Goal: Find specific page/section: Find specific page/section

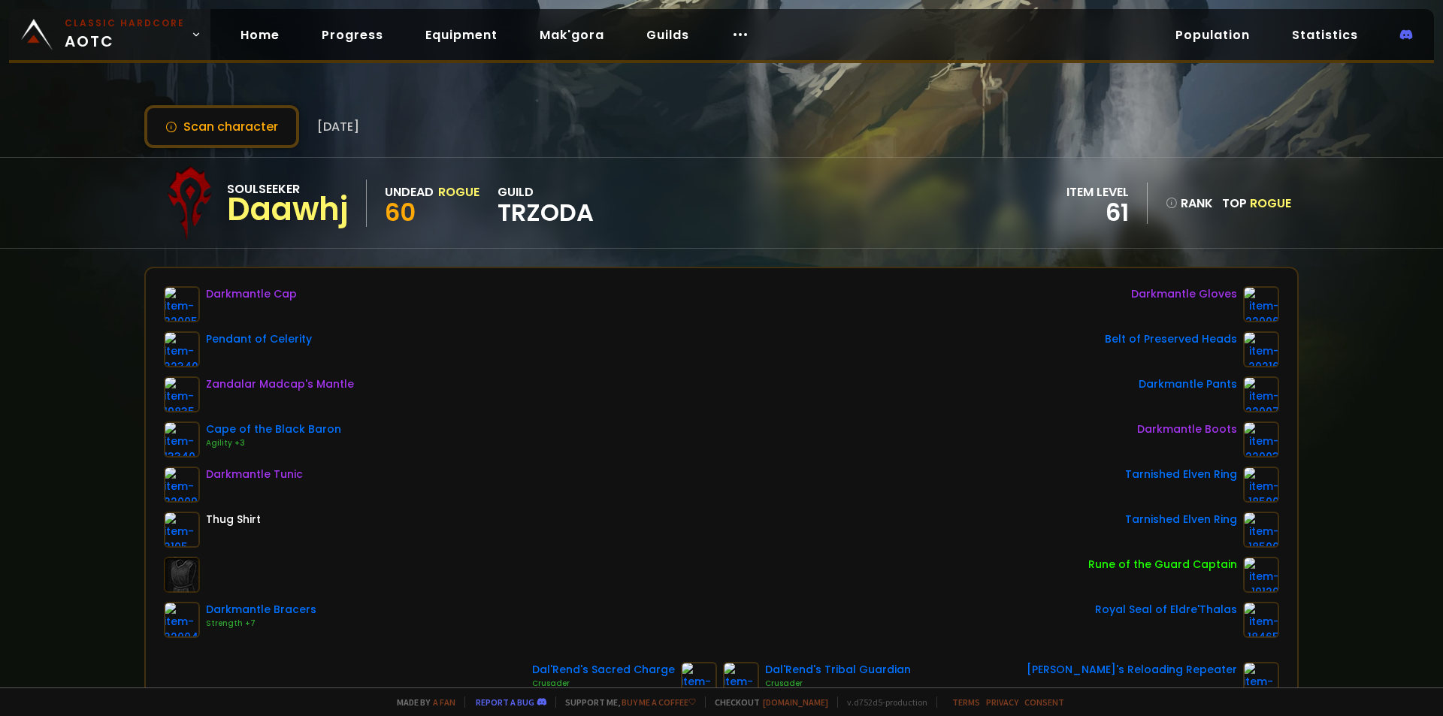
click at [98, 17] on small "Classic Hardcore" at bounding box center [125, 24] width 120 height 14
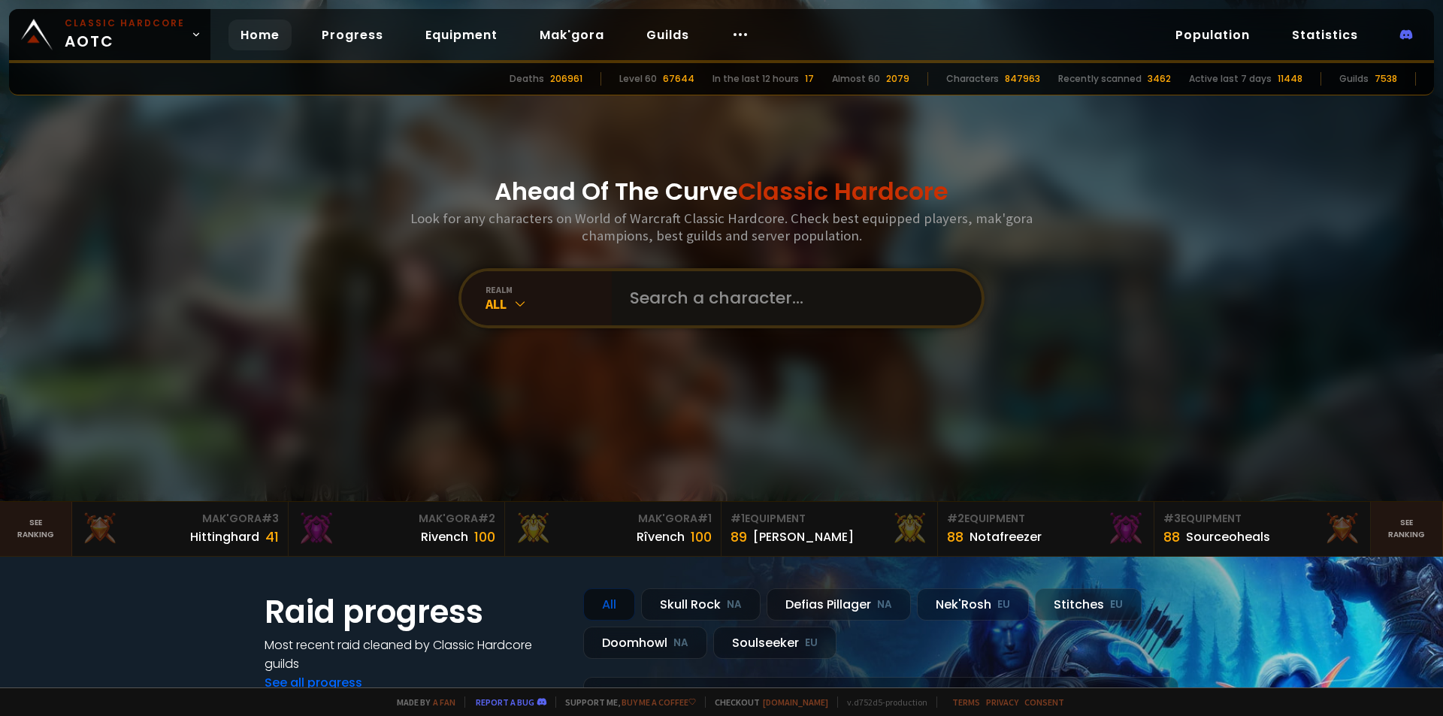
click at [710, 313] on input "text" at bounding box center [792, 298] width 343 height 54
paste input "Rubeasty"
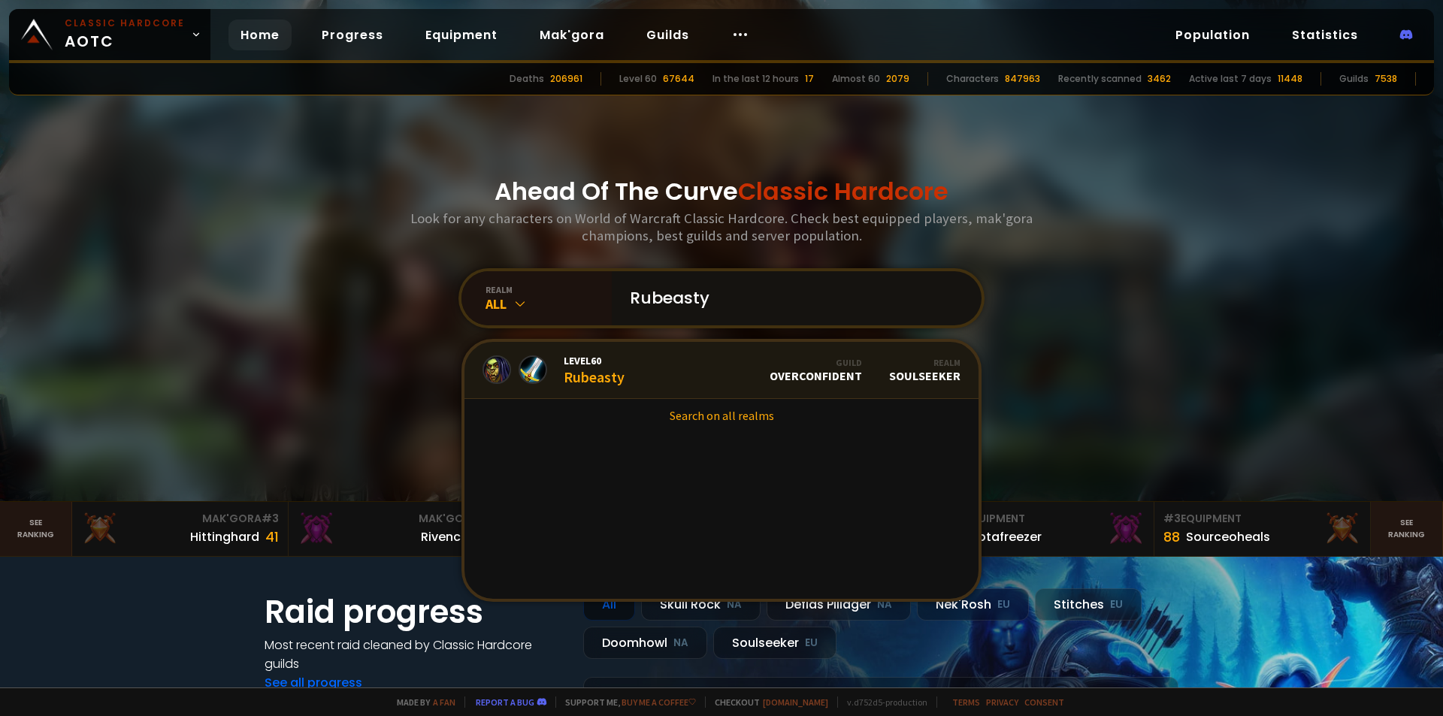
type input "Rubeasty"
click at [718, 392] on link "Level 60 Rubeasty Guild Overconfident Realm Soulseeker" at bounding box center [722, 370] width 514 height 57
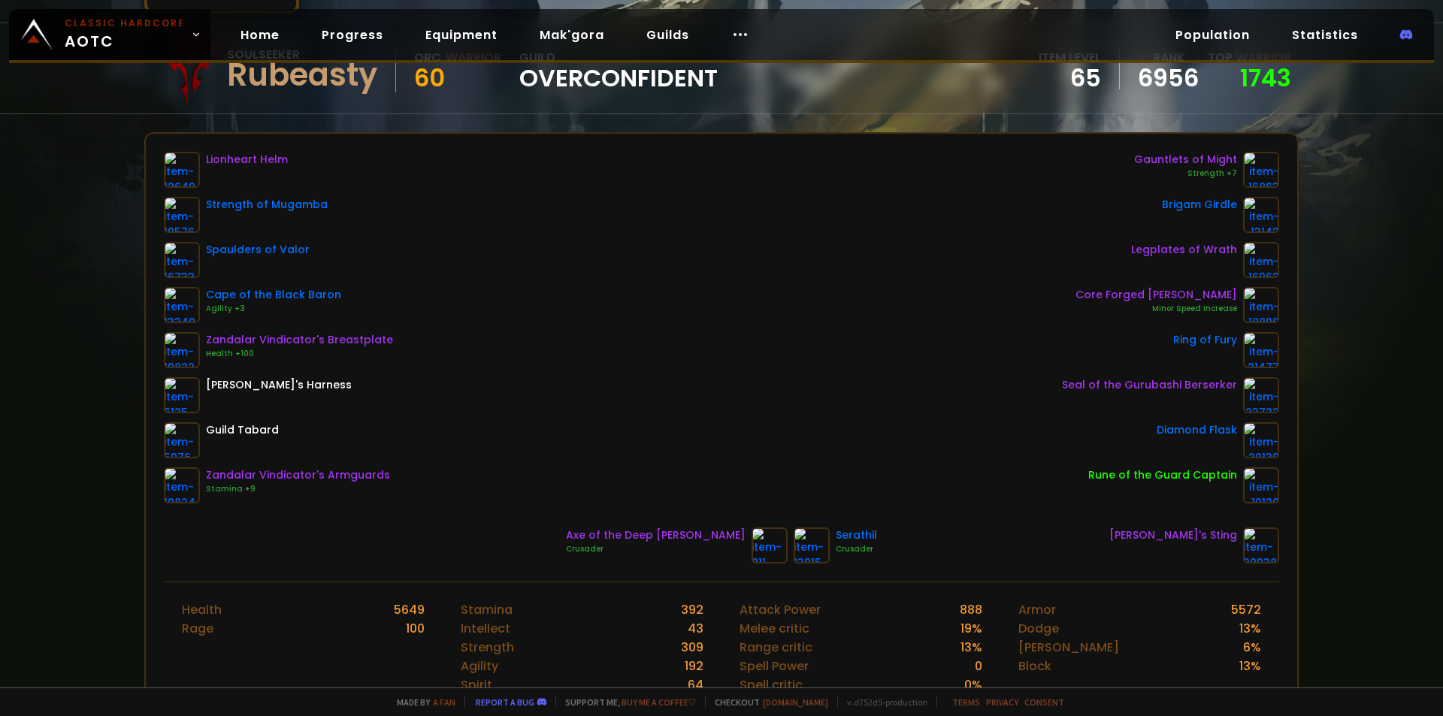
scroll to position [75, 0]
